Goal: Information Seeking & Learning: Understand process/instructions

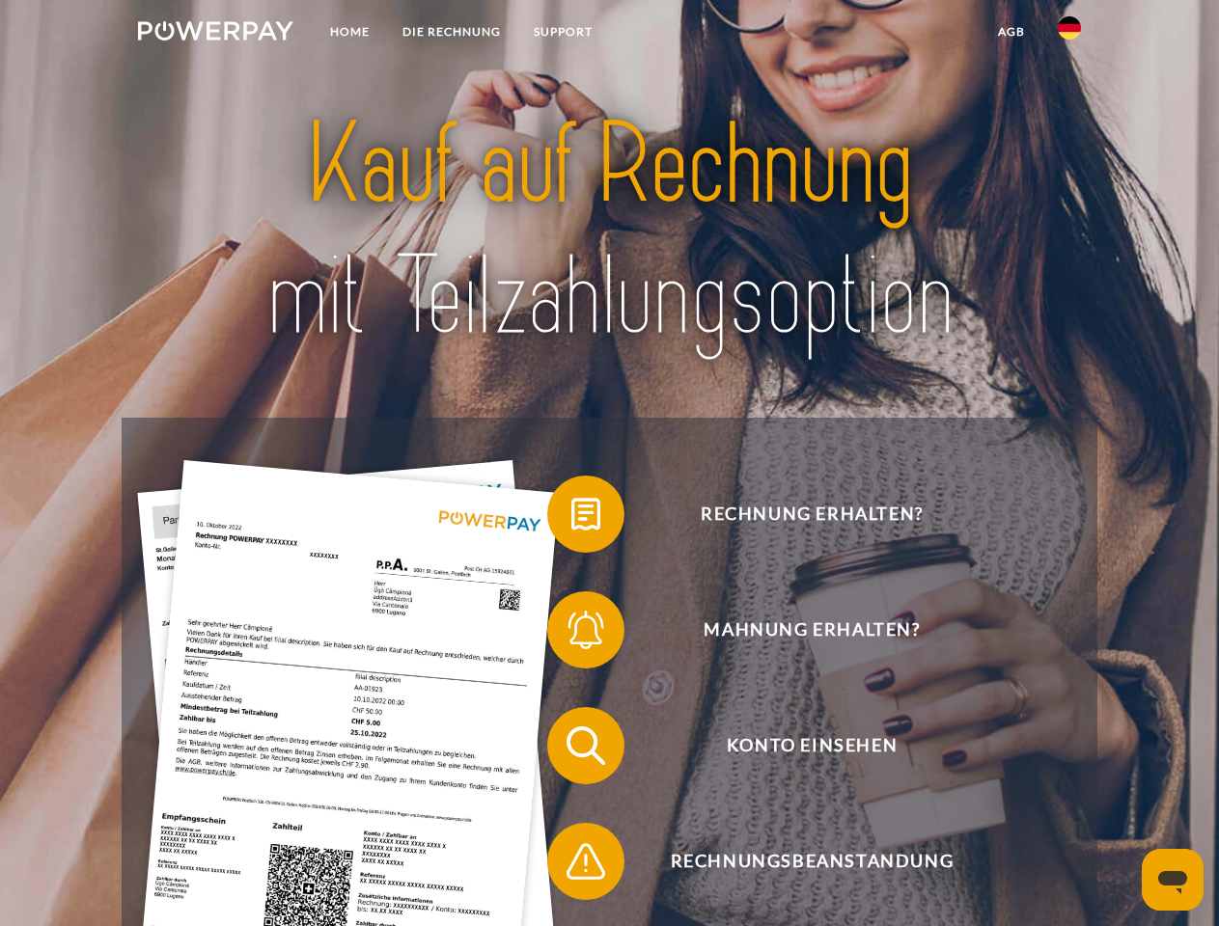
click at [215, 34] on img at bounding box center [215, 30] width 155 height 19
click at [1069, 34] on img at bounding box center [1069, 27] width 23 height 23
click at [1010, 32] on link "agb" at bounding box center [1011, 31] width 60 height 35
click at [571, 518] on span at bounding box center [557, 514] width 96 height 96
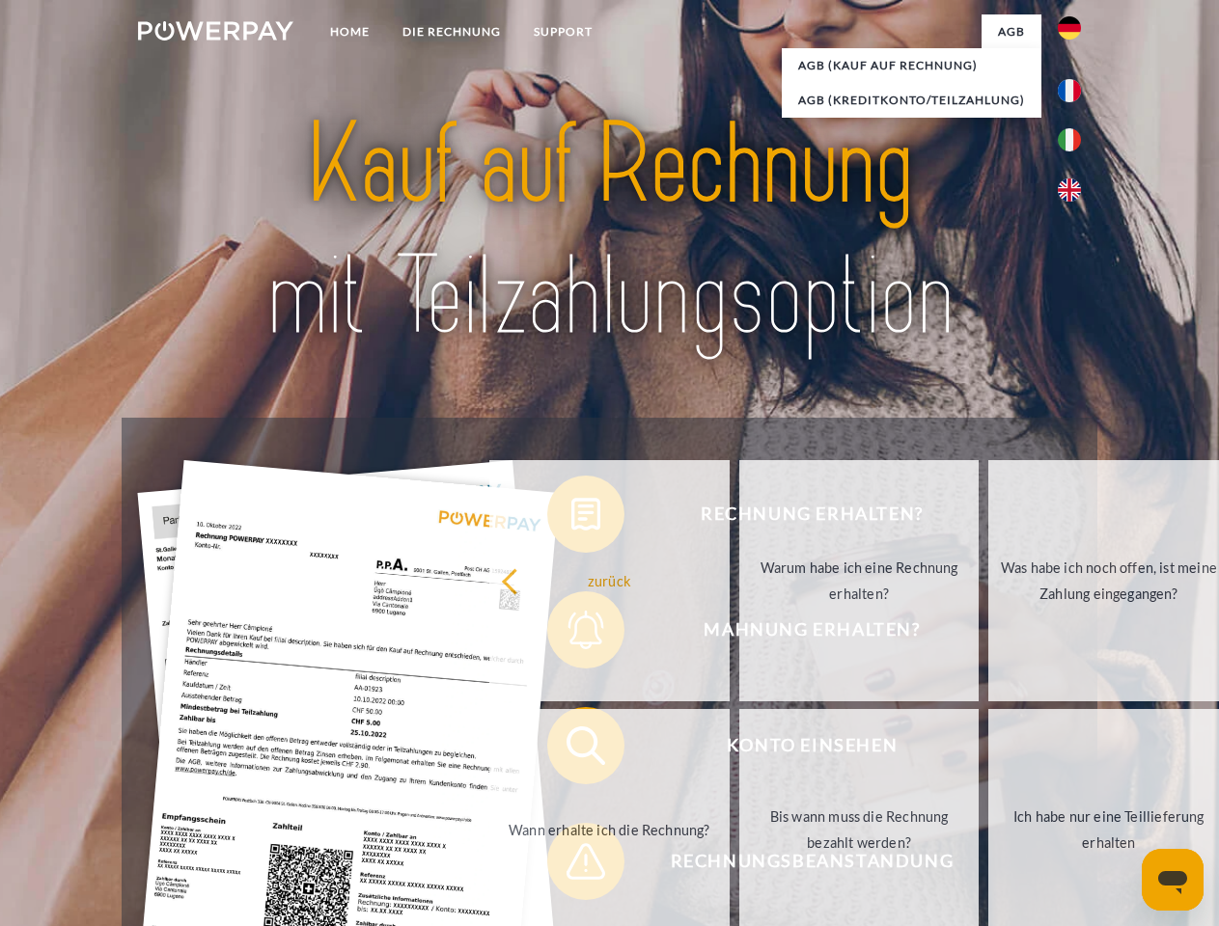
click at [571, 634] on div "Rechnung erhalten? Mahnung erhalten? Konto einsehen" at bounding box center [609, 804] width 975 height 772
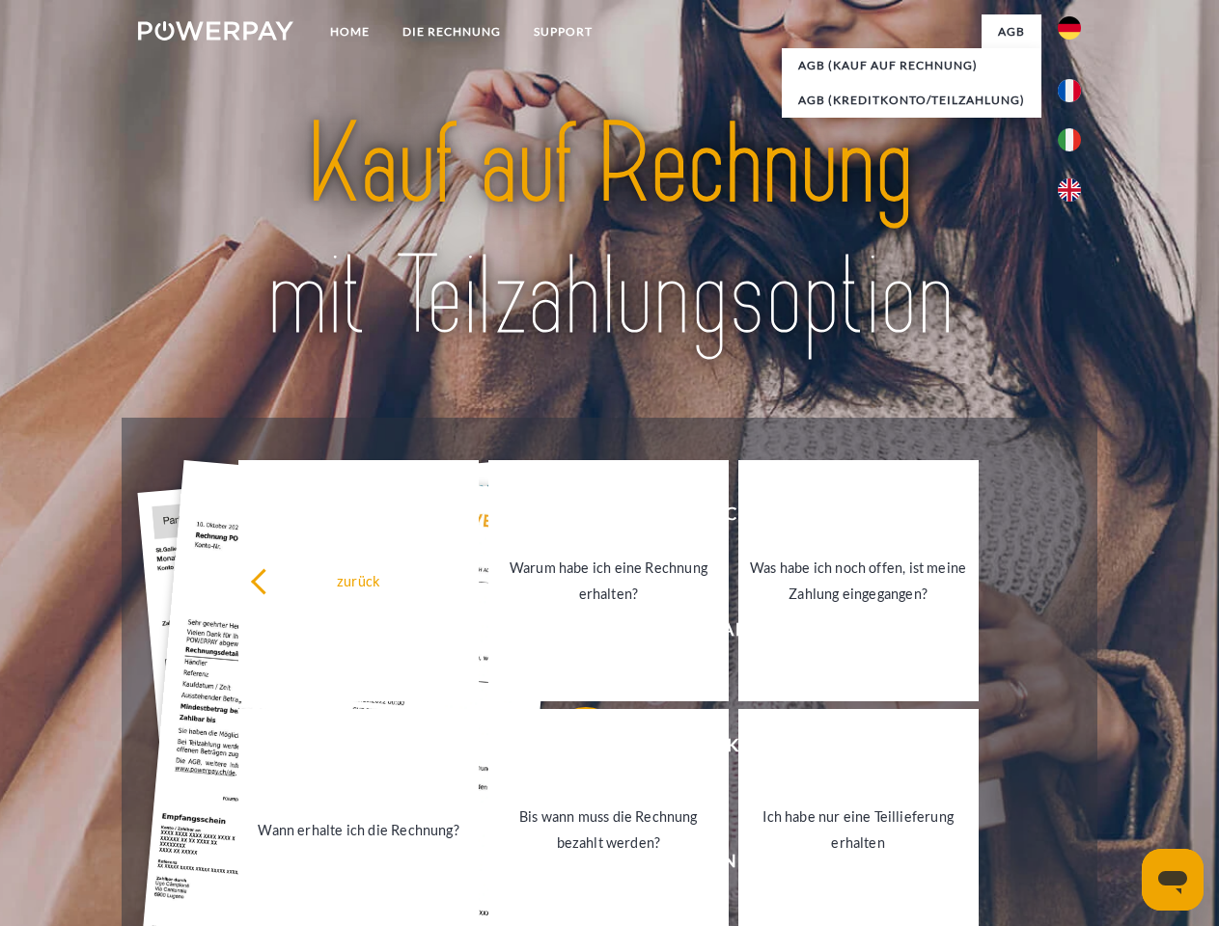
click at [571, 750] on link "Bis wann muss die Rechnung bezahlt werden?" at bounding box center [608, 829] width 240 height 241
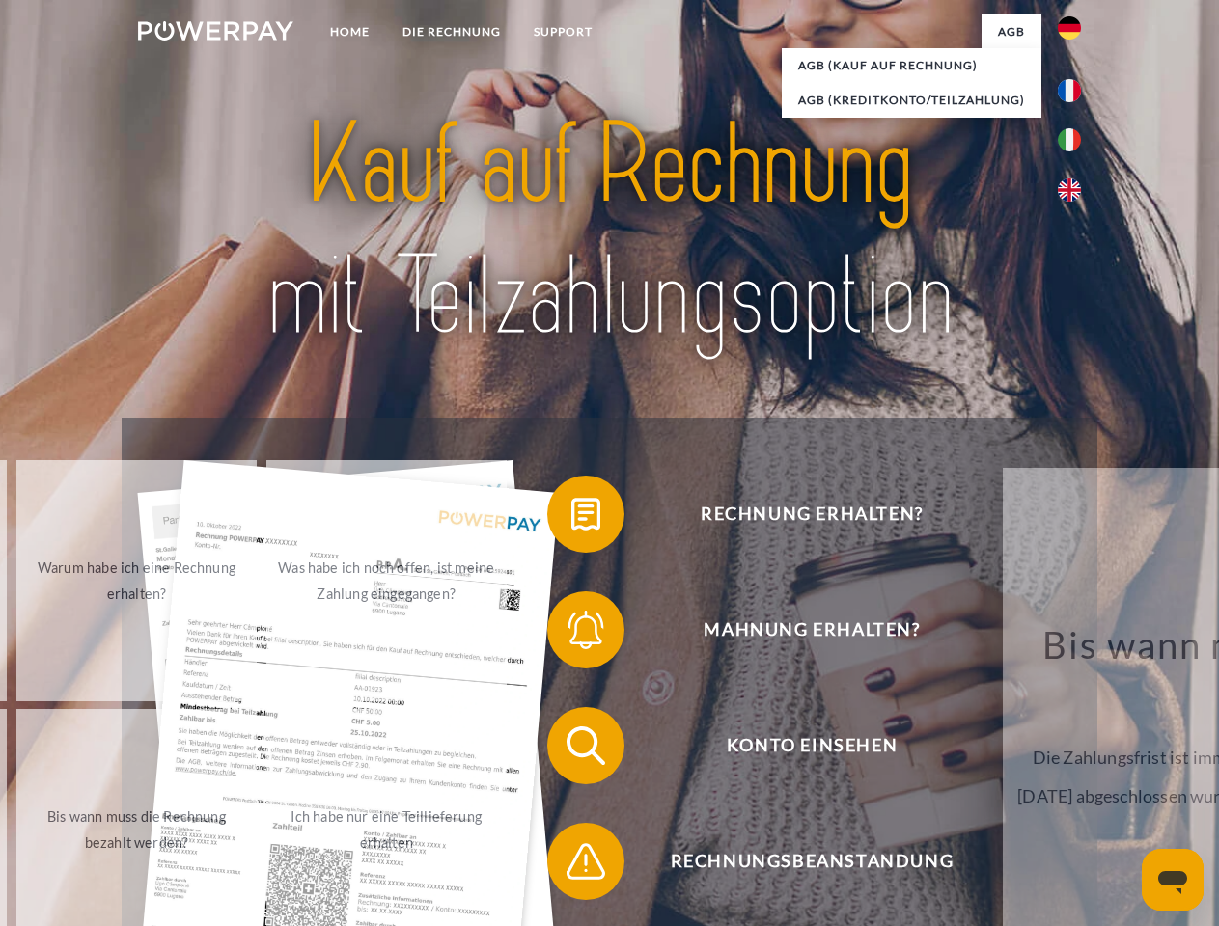
click at [571, 866] on div "Rechnung erhalten? Mahnung erhalten? Konto einsehen" at bounding box center [609, 804] width 975 height 772
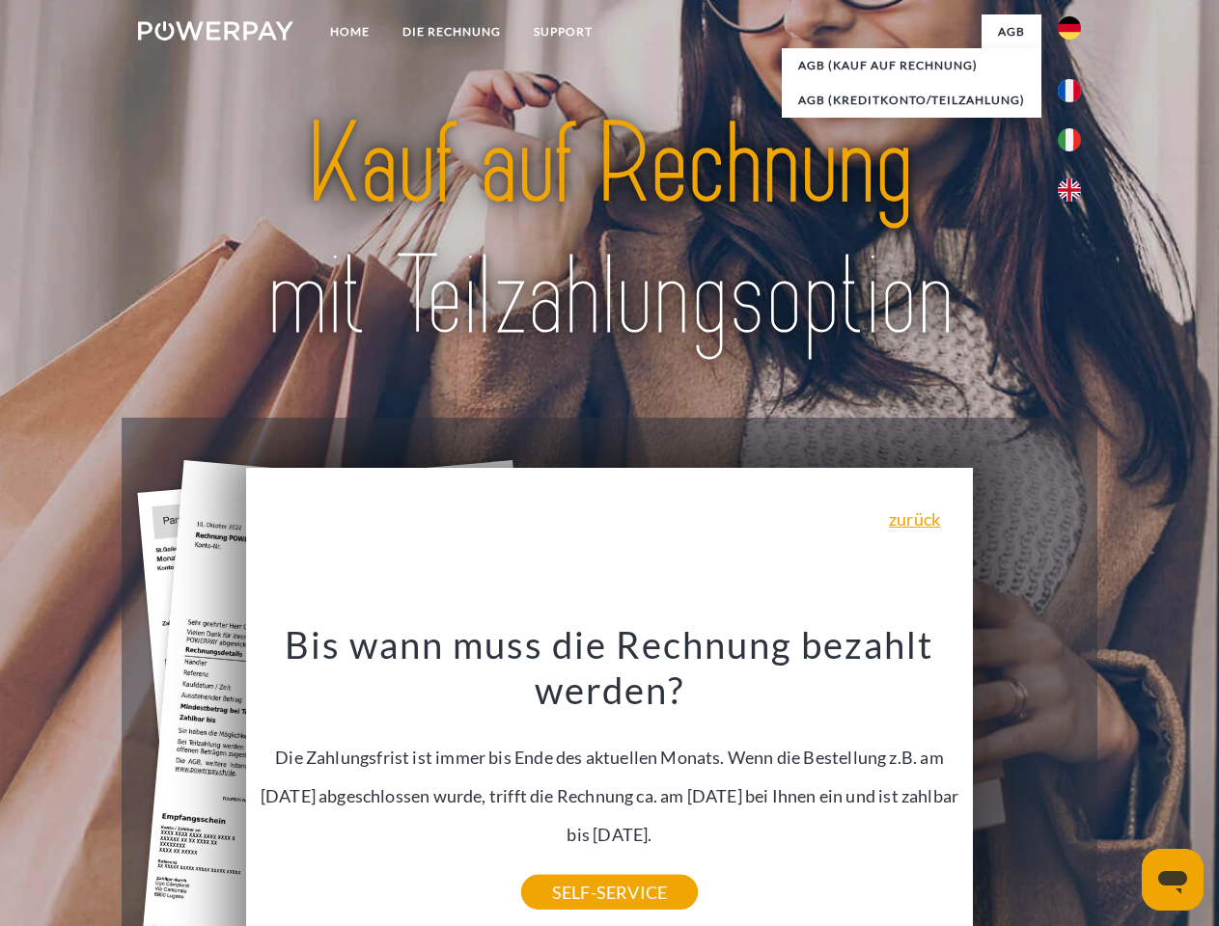
click at [1172, 880] on icon "Messaging-Fenster öffnen" at bounding box center [1172, 882] width 29 height 23
